Goal: Task Accomplishment & Management: Complete application form

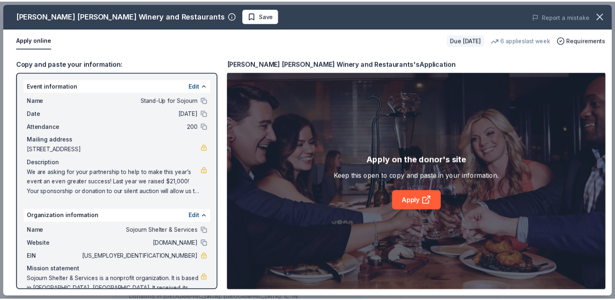
scroll to position [206, 0]
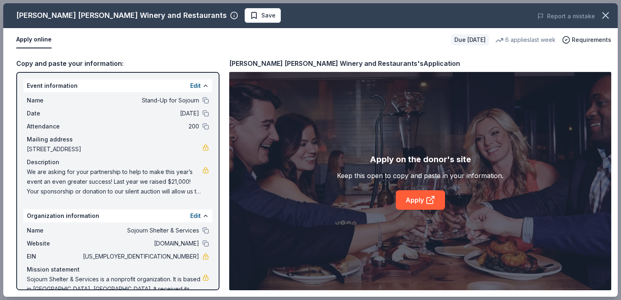
drag, startPoint x: 618, startPoint y: 129, endPoint x: 613, endPoint y: 186, distance: 57.2
click at [613, 186] on div "Cooper's Hawk Winery and Restaurants Save Report a mistake Apply online Due in …" at bounding box center [310, 150] width 621 height 300
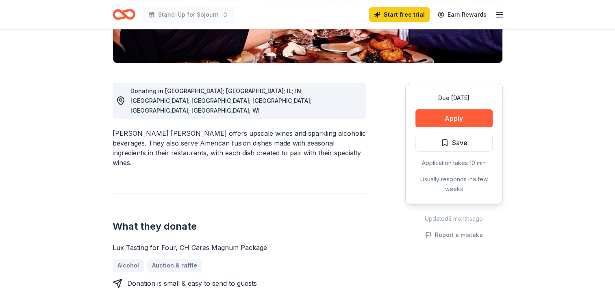
scroll to position [0, 0]
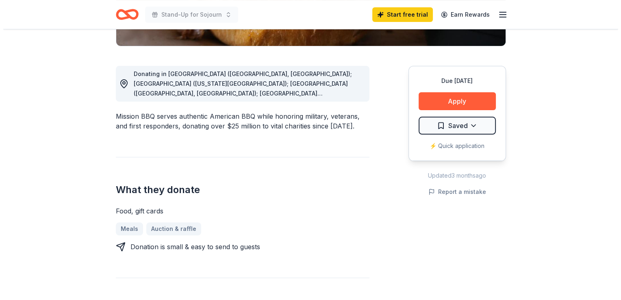
scroll to position [199, 0]
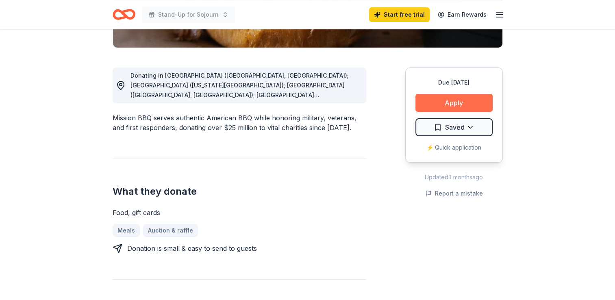
click at [448, 102] on button "Apply" at bounding box center [453, 103] width 77 height 18
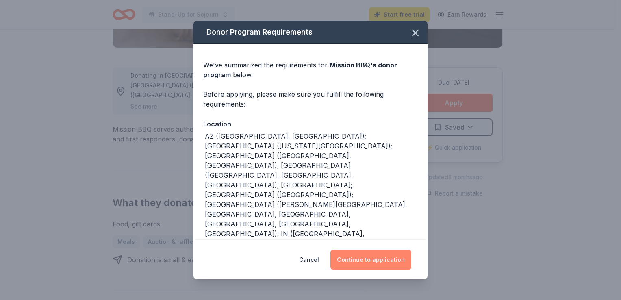
click at [367, 257] on button "Continue to application" at bounding box center [370, 259] width 81 height 19
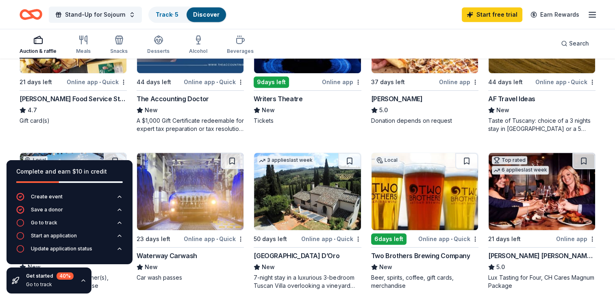
scroll to position [457, 0]
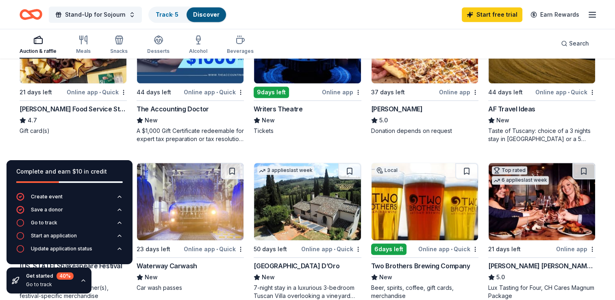
click at [50, 109] on div "[PERSON_NAME] Food Service Store" at bounding box center [72, 109] width 107 height 10
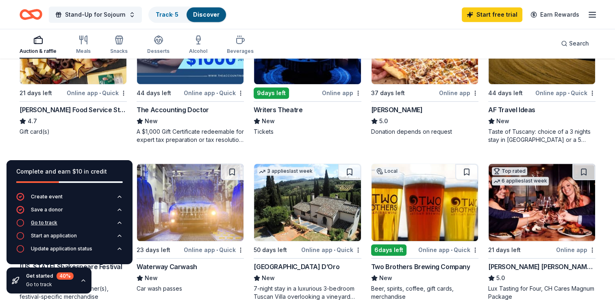
click at [22, 221] on icon "button" at bounding box center [20, 223] width 8 height 8
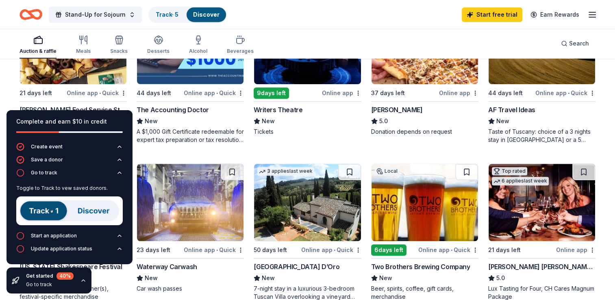
click at [38, 208] on img at bounding box center [69, 210] width 106 height 29
click at [89, 210] on img at bounding box center [69, 210] width 106 height 29
click at [41, 212] on img at bounding box center [69, 210] width 106 height 29
click at [20, 173] on icon "button" at bounding box center [20, 173] width 8 height 8
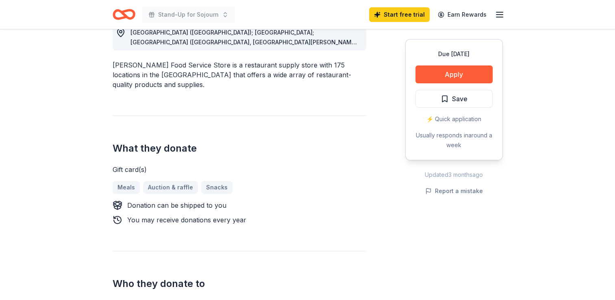
scroll to position [261, 0]
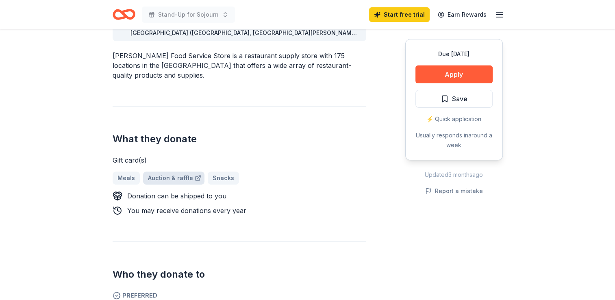
click at [167, 171] on link "Auction & raffle" at bounding box center [173, 177] width 61 height 13
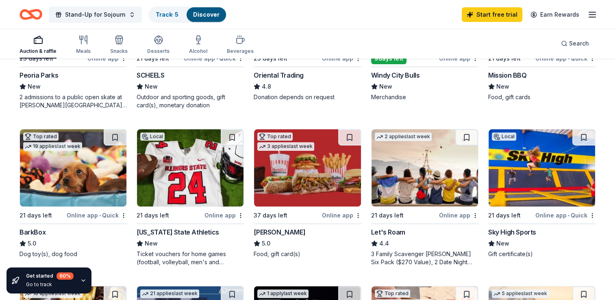
scroll to position [179, 0]
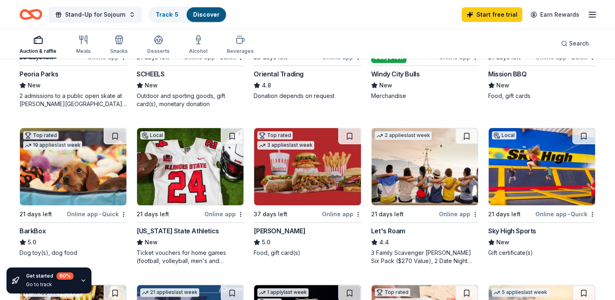
click at [339, 212] on div "Online app" at bounding box center [341, 214] width 39 height 10
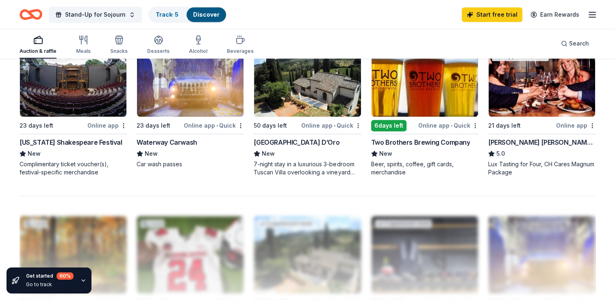
scroll to position [571, 0]
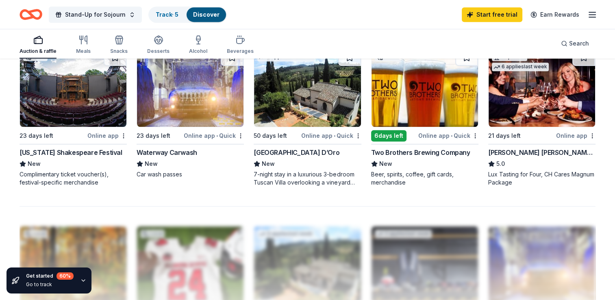
click at [421, 151] on div "Two Brothers Brewing Company" at bounding box center [420, 152] width 99 height 10
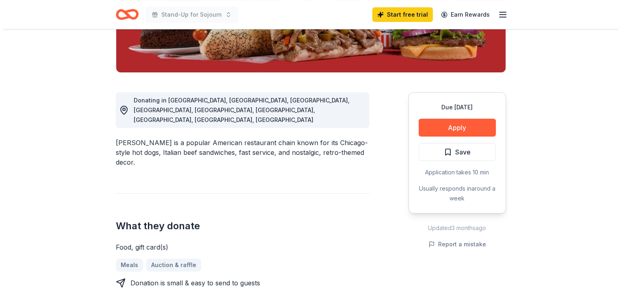
scroll to position [183, 0]
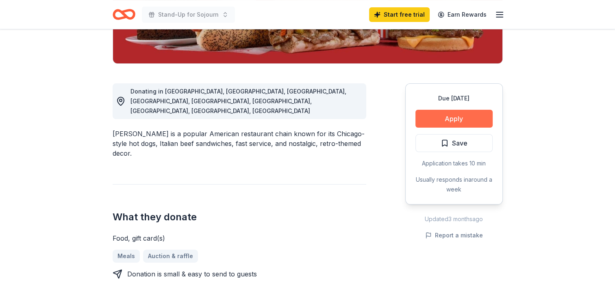
click at [457, 118] on button "Apply" at bounding box center [453, 119] width 77 height 18
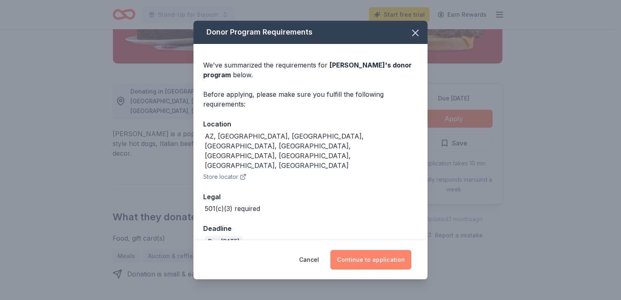
click at [364, 251] on button "Continue to application" at bounding box center [370, 259] width 81 height 19
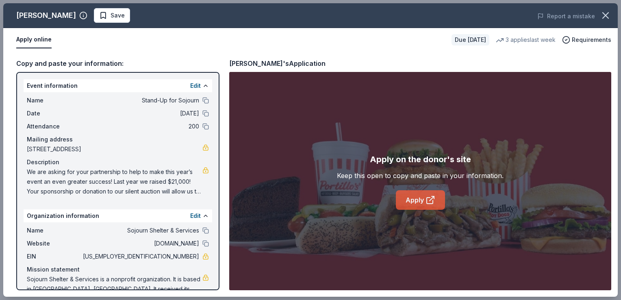
click at [411, 201] on link "Apply" at bounding box center [420, 199] width 49 height 19
